Goal: Information Seeking & Learning: Find specific fact

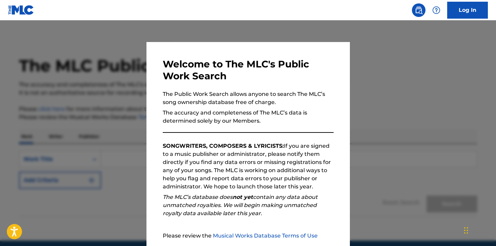
scroll to position [64, 0]
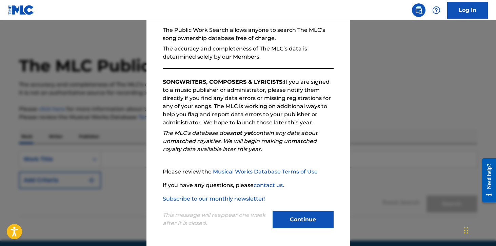
click at [280, 215] on button "Continue" at bounding box center [303, 219] width 61 height 17
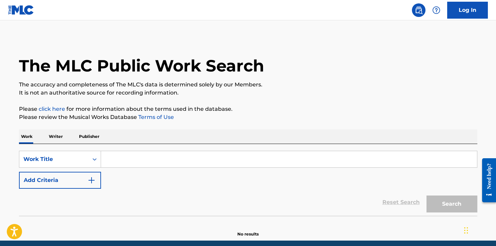
click at [144, 159] on input "Search Form" at bounding box center [289, 159] width 376 height 16
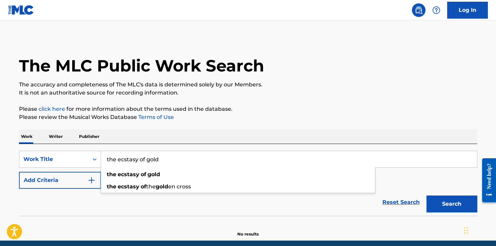
type input "the ecstasy of gold"
click at [83, 178] on button "Add Criteria" at bounding box center [60, 180] width 82 height 17
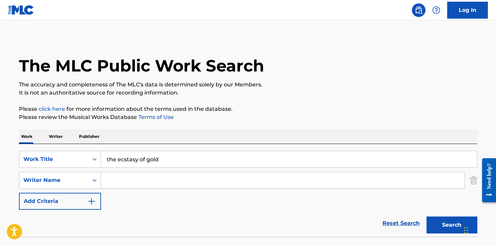
click at [129, 182] on input "Search Form" at bounding box center [283, 180] width 364 height 16
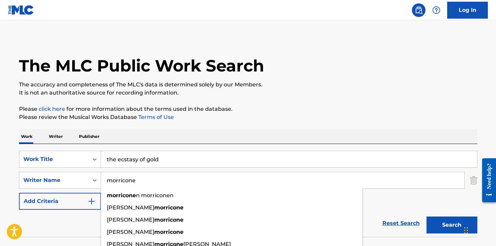
type input "morricone"
click at [427, 217] on button "Search" at bounding box center [452, 225] width 51 height 17
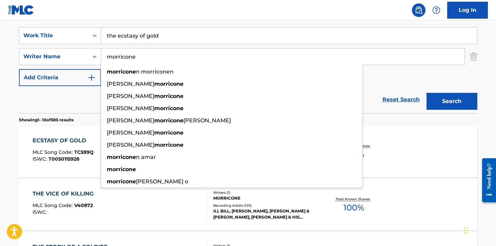
scroll to position [147, 0]
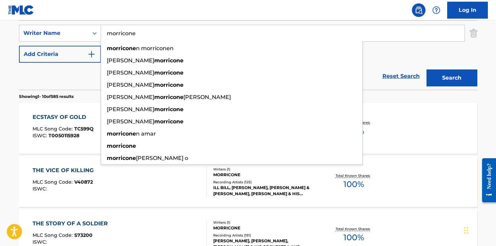
click at [397, 108] on div "ECSTASY OF GOLD MLC Song Code : TC599Q ISWC : T0050115928 Writers ( 1 ) [PERSON…" at bounding box center [248, 128] width 459 height 51
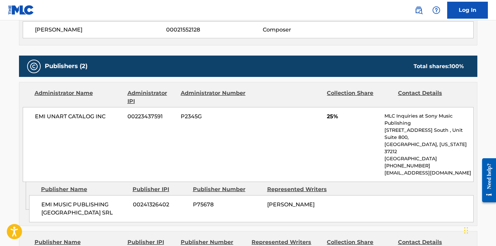
scroll to position [339, 0]
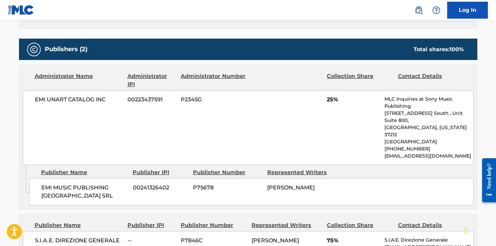
click at [86, 102] on span "EMI UNART CATALOG INC" at bounding box center [79, 100] width 88 height 8
click at [93, 128] on div "EMI UNART CATALOG INC 00223437591 P2345G 25% MLC Inquiries at Sony Music Publis…" at bounding box center [248, 127] width 451 height 75
click at [203, 35] on div "Work Detail Member Work Identifier -- MLC Song Code TC599Q ISWC T0050115928 Dur…" at bounding box center [248, 161] width 459 height 758
